Goal: Task Accomplishment & Management: Use online tool/utility

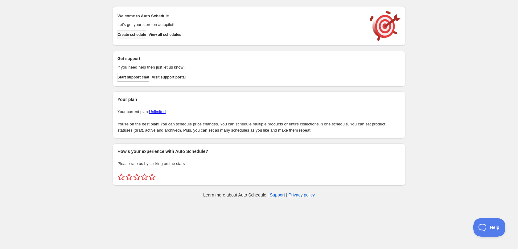
click at [143, 33] on span "Create schedule" at bounding box center [132, 34] width 29 height 5
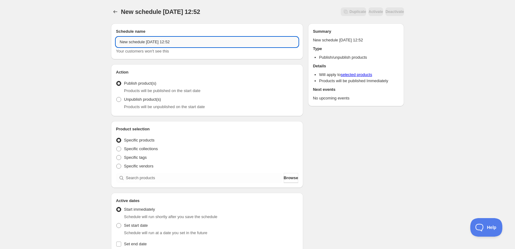
click at [195, 40] on input "New schedule [DATE] 12:52" at bounding box center [207, 42] width 182 height 10
type input "[DATE]"
click at [4, 111] on div "[DATE]. This page is ready [DATE] Duplicate Activate Deactivate More actions Du…" at bounding box center [257, 235] width 515 height 470
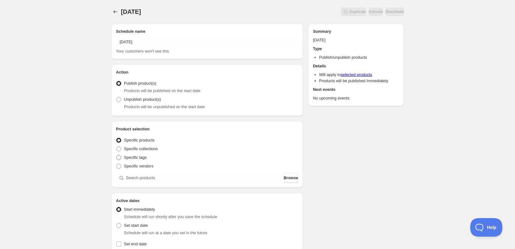
click at [126, 160] on span "Specific tags" at bounding box center [135, 157] width 23 height 5
click at [117, 155] on input "Specific tags" at bounding box center [116, 155] width 0 height 0
radio input "true"
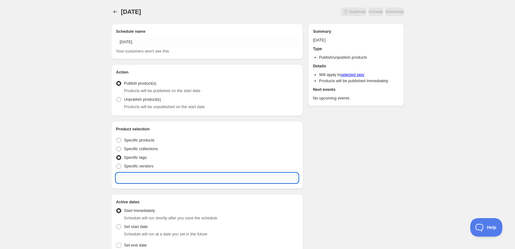
click at [154, 176] on input "text" at bounding box center [207, 178] width 182 height 10
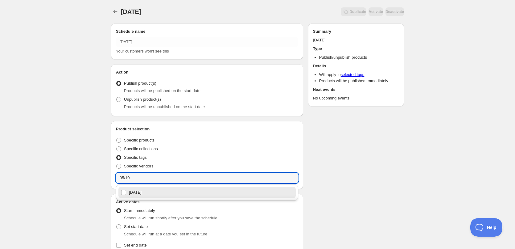
click at [158, 196] on div "[DATE]" at bounding box center [207, 192] width 172 height 9
type input "[DATE]"
checkbox input "true"
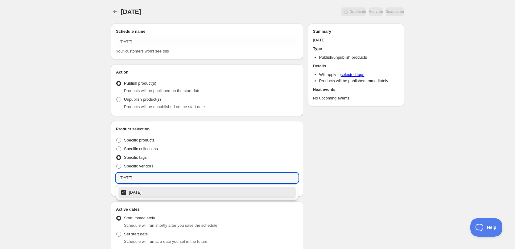
type input "[DATE]"
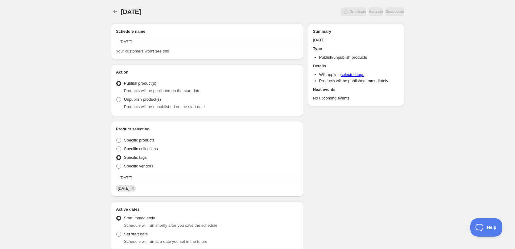
click at [376, 183] on div "Schedule name [DATE] Your customers won't see this Action Action Publish produc…" at bounding box center [255, 243] width 298 height 448
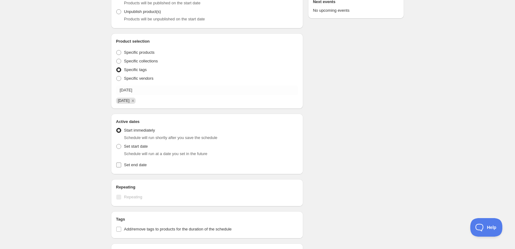
scroll to position [93, 0]
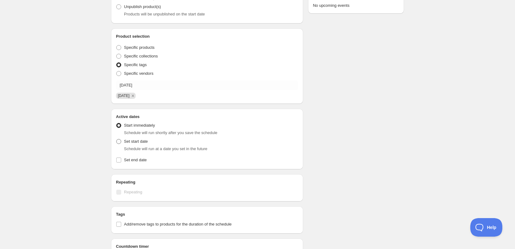
click at [122, 143] on label "Set start date" at bounding box center [132, 141] width 32 height 9
click at [117, 139] on input "Set start date" at bounding box center [116, 139] width 0 height 0
radio input "true"
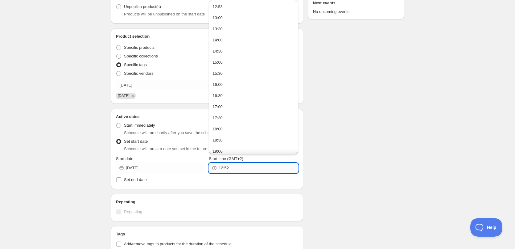
click at [243, 168] on input "12:52" at bounding box center [258, 168] width 79 height 10
drag, startPoint x: 230, startPoint y: 113, endPoint x: 279, endPoint y: 124, distance: 49.6
click at [231, 113] on button "22:00" at bounding box center [253, 114] width 85 height 10
type input "22:00"
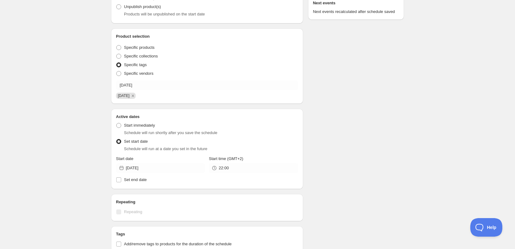
click at [377, 133] on div "Schedule name [DATE] Your customers won't see this Action Action Publish produc…" at bounding box center [255, 160] width 298 height 468
click at [135, 182] on span "Set end date" at bounding box center [135, 179] width 23 height 6
click at [121, 182] on input "Set end date" at bounding box center [118, 179] width 5 height 5
checkbox input "true"
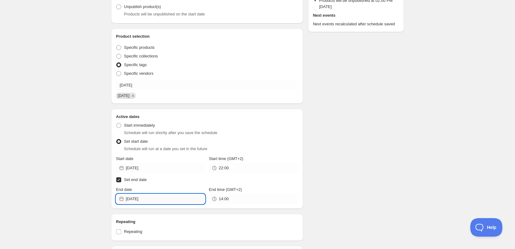
click at [164, 198] on input "[DATE]" at bounding box center [165, 199] width 79 height 10
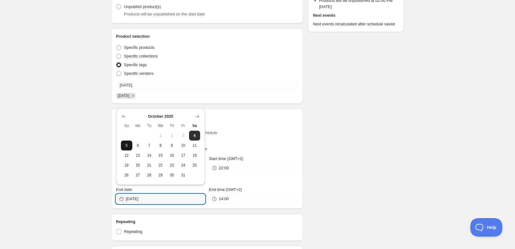
click at [127, 146] on span "5" at bounding box center [126, 145] width 6 height 5
type input "[DATE]"
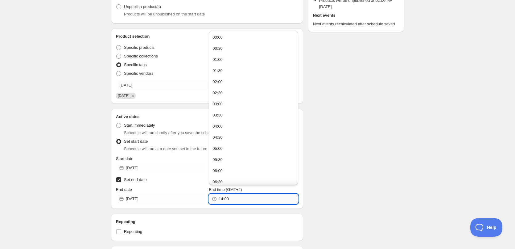
click at [240, 200] on input "14:00" at bounding box center [258, 199] width 79 height 10
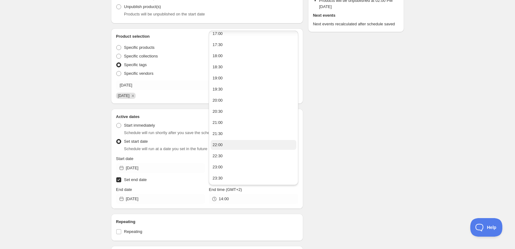
click at [229, 147] on button "22:00" at bounding box center [253, 145] width 85 height 10
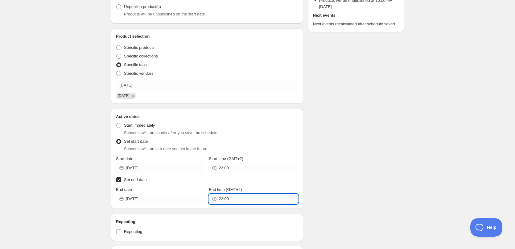
click at [226, 200] on input "22:00" at bounding box center [258, 199] width 79 height 10
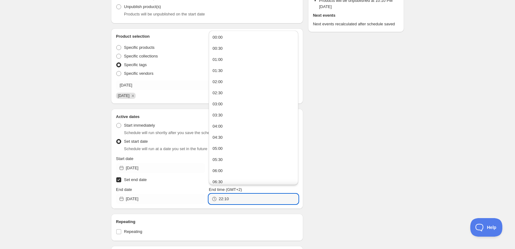
type input "22:10"
click at [456, 152] on div "[DATE]. This page is ready [DATE] Duplicate Activate Deactivate More actions Du…" at bounding box center [257, 181] width 515 height 548
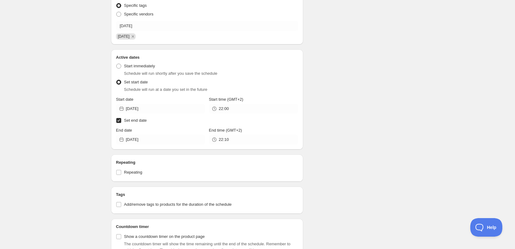
scroll to position [278, 0]
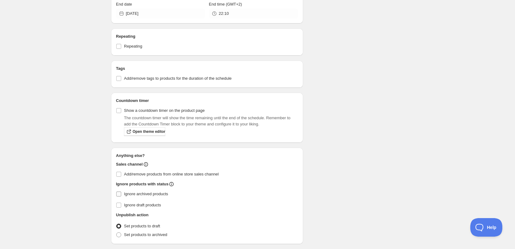
click at [131, 195] on span "Ignore archived products" at bounding box center [146, 193] width 44 height 5
click at [121, 195] on input "Ignore archived products" at bounding box center [118, 193] width 5 height 5
checkbox input "true"
click at [140, 236] on span "Set products to archived" at bounding box center [145, 234] width 43 height 5
click at [117, 232] on input "Set products to archived" at bounding box center [116, 232] width 0 height 0
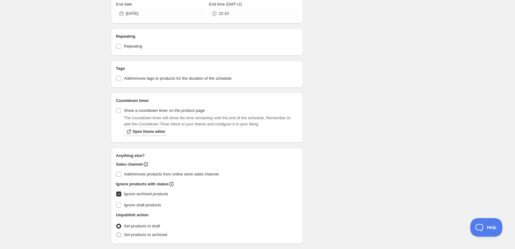
radio input "true"
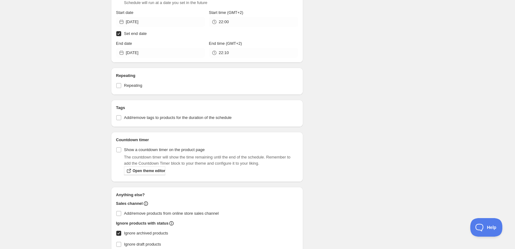
scroll to position [206, 0]
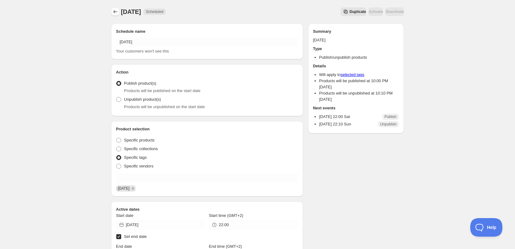
click at [115, 13] on icon "Schedules" at bounding box center [115, 12] width 6 height 6
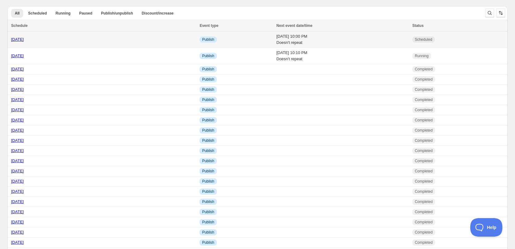
click at [138, 46] on td "[DATE]" at bounding box center [102, 39] width 190 height 16
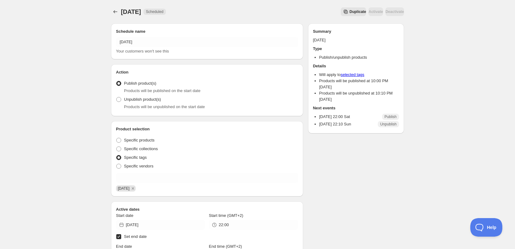
click at [111, 12] on div "[DATE]. This page is ready [DATE] Scheduled Duplicate Activate Deactivate More …" at bounding box center [258, 250] width 308 height 500
click at [113, 11] on icon "Schedules" at bounding box center [115, 12] width 6 height 6
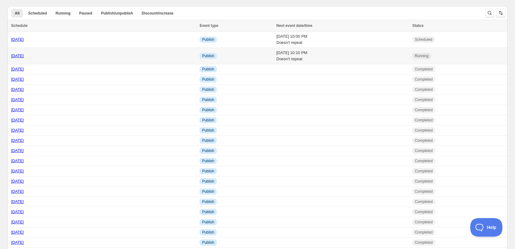
click at [326, 62] on td "[DATE] 10:10 PM Doesn't repeat" at bounding box center [343, 56] width 136 height 16
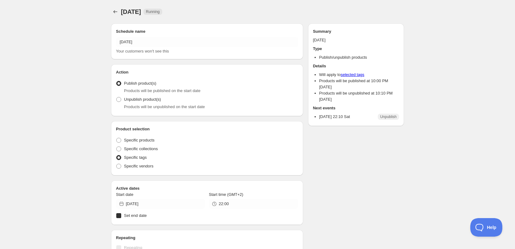
radio input "true"
checkbox input "true"
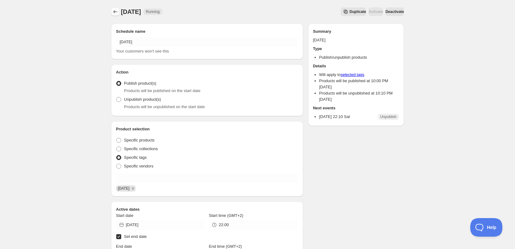
click at [114, 15] on button "Schedules" at bounding box center [115, 11] width 9 height 9
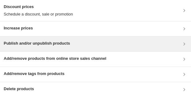
click at [95, 47] on div "Publish and/or unpublish products" at bounding box center [96, 43] width 184 height 7
